Goal: Navigation & Orientation: Find specific page/section

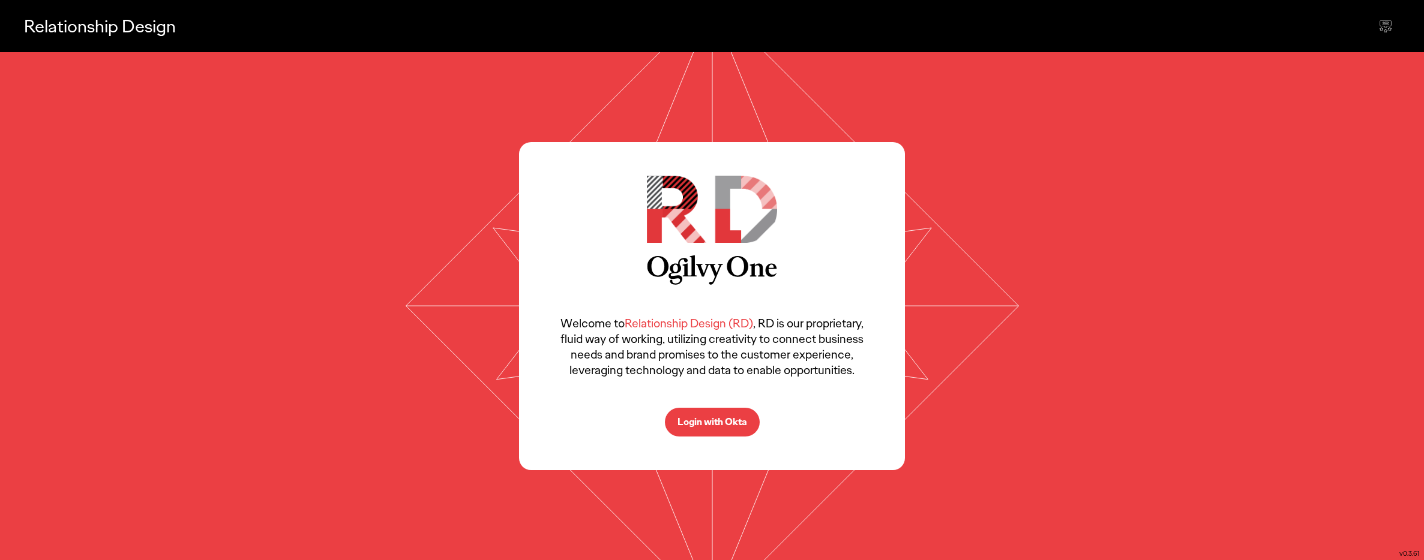
click at [730, 419] on p "Login with Okta" at bounding box center [712, 423] width 70 height 10
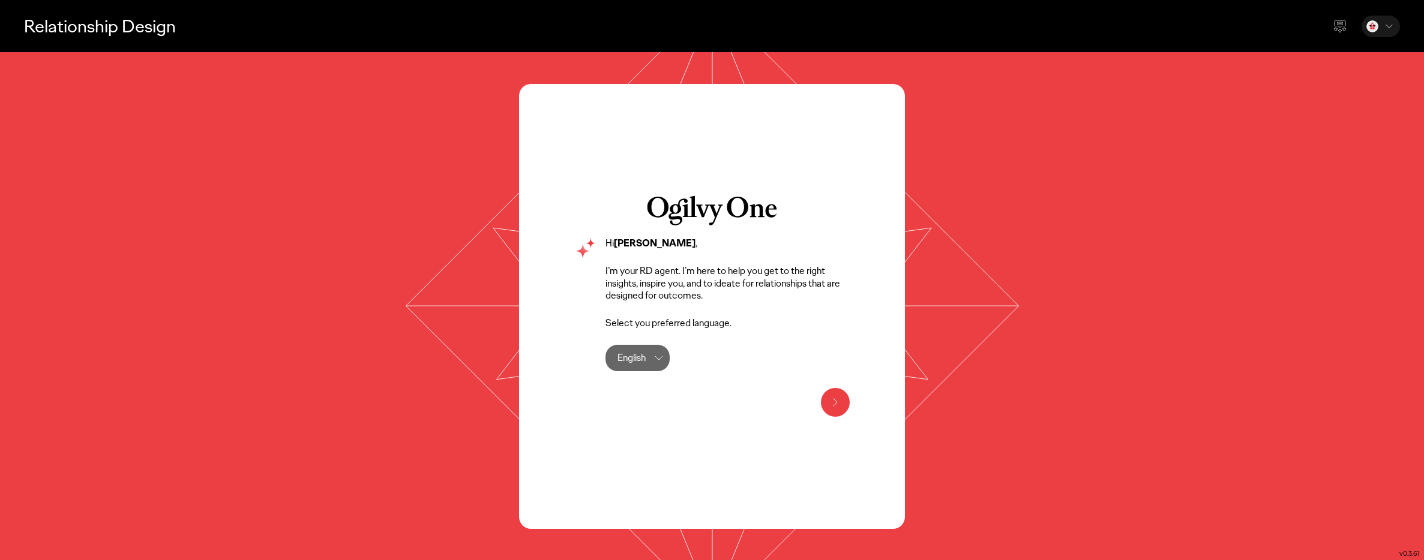
drag, startPoint x: 833, startPoint y: 404, endPoint x: 834, endPoint y: 358, distance: 46.8
click at [834, 358] on div "Hi [PERSON_NAME] , I’m your RD agent. I’m here to help you get to the right ins…" at bounding box center [712, 306] width 386 height 445
click at [835, 398] on icon at bounding box center [835, 402] width 14 height 14
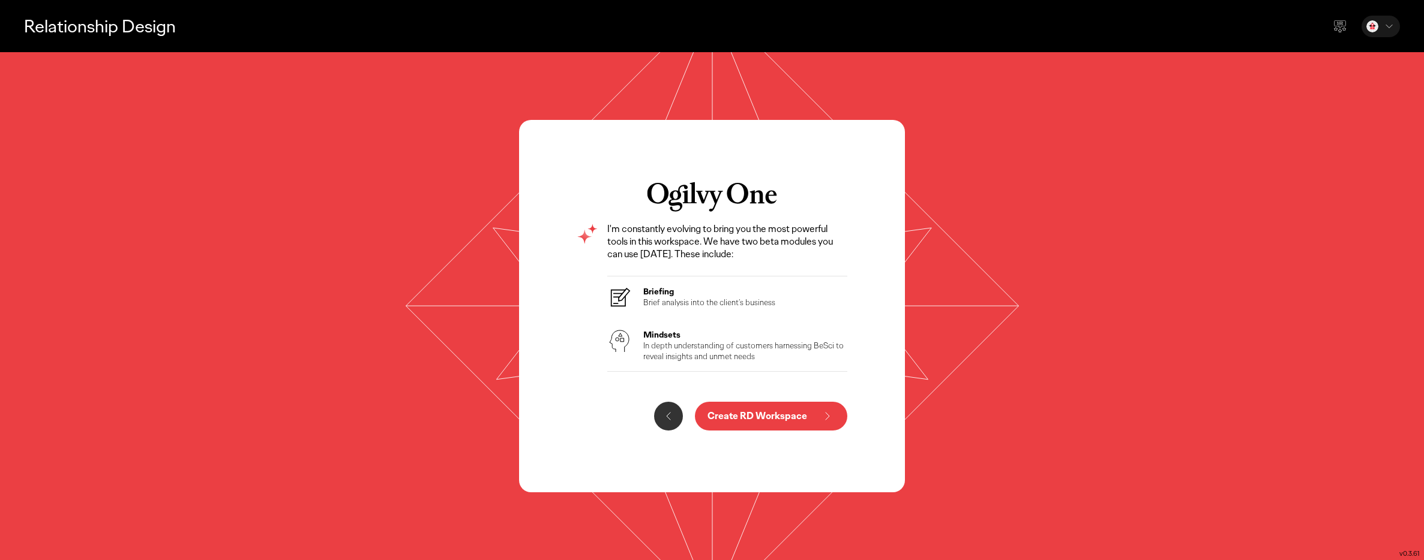
click at [690, 346] on p "In depth understanding of customers harnessing BeSci to reveal insights and unm…" at bounding box center [745, 351] width 204 height 22
click at [653, 308] on div "Briefing Brief analysis into the client’s business" at bounding box center [709, 298] width 132 height 24
